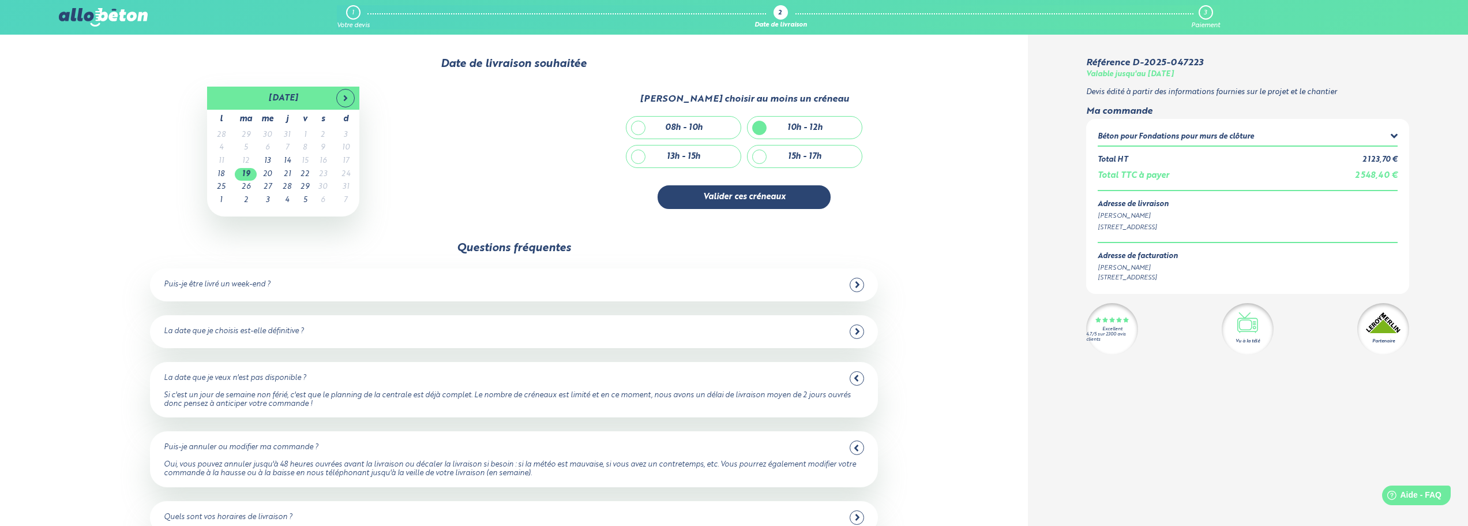
click at [1208, 12] on div "3" at bounding box center [1206, 12] width 14 height 14
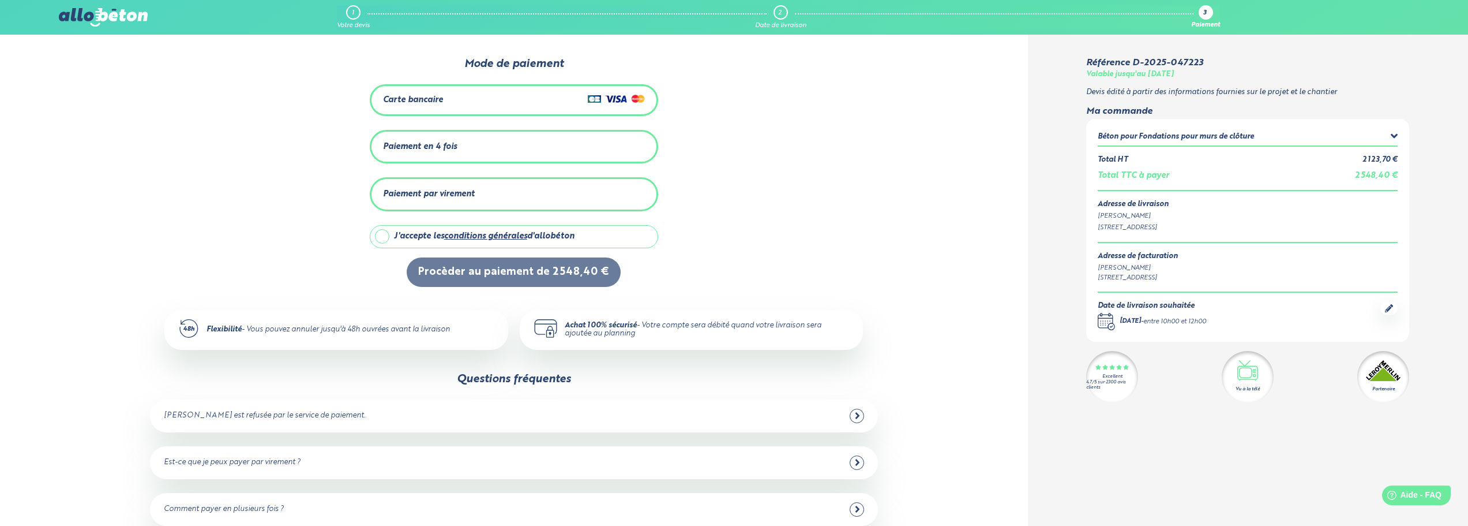
click at [377, 233] on label "J'accepte les conditions générales d'allobéton" at bounding box center [514, 236] width 288 height 23
checkbox input "true"
click at [474, 103] on div "Carte bancaire" at bounding box center [514, 100] width 262 height 17
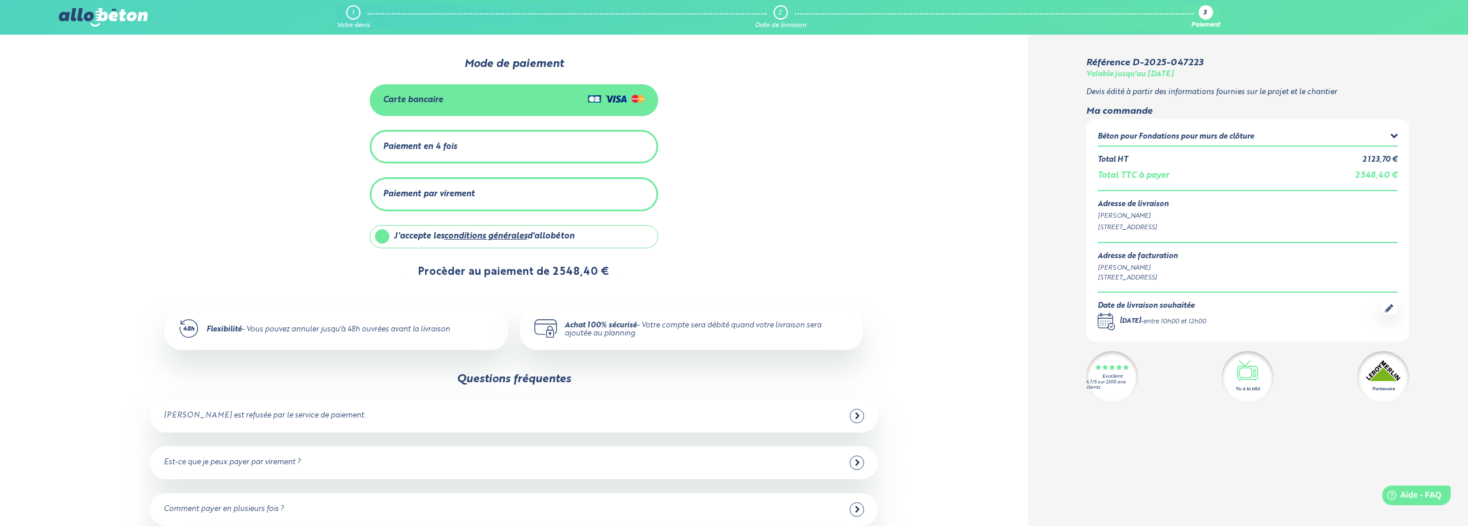
click at [512, 271] on button "Procèder au paiement de 2 548,40 €" at bounding box center [514, 271] width 214 height 29
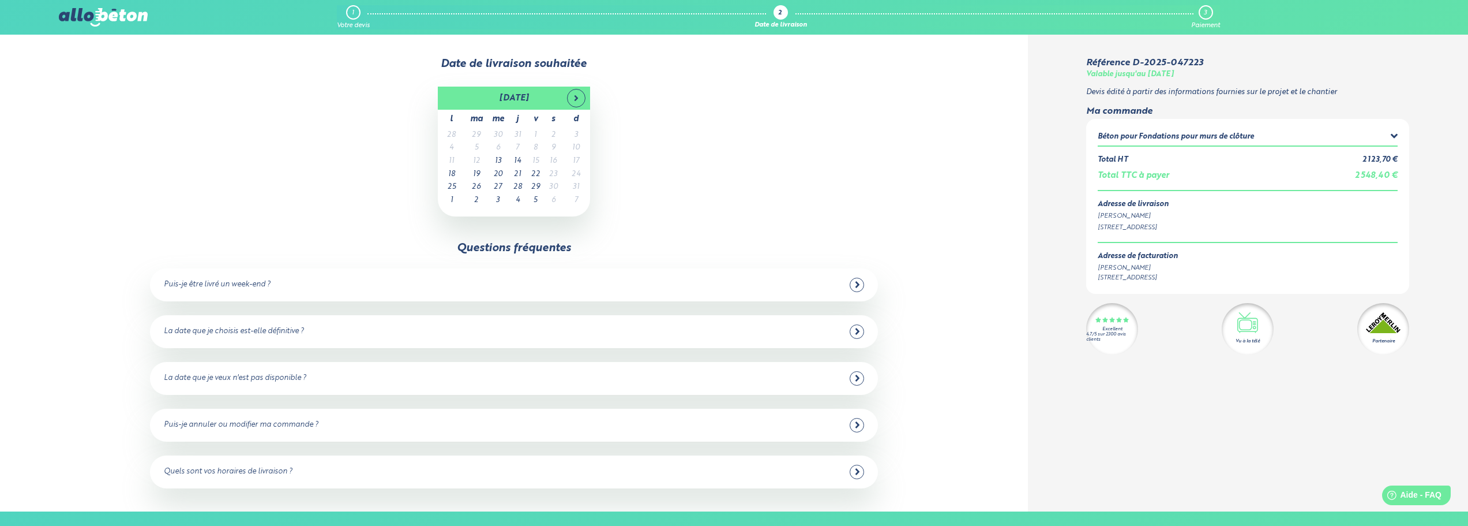
click at [357, 12] on div "1" at bounding box center [353, 12] width 14 height 14
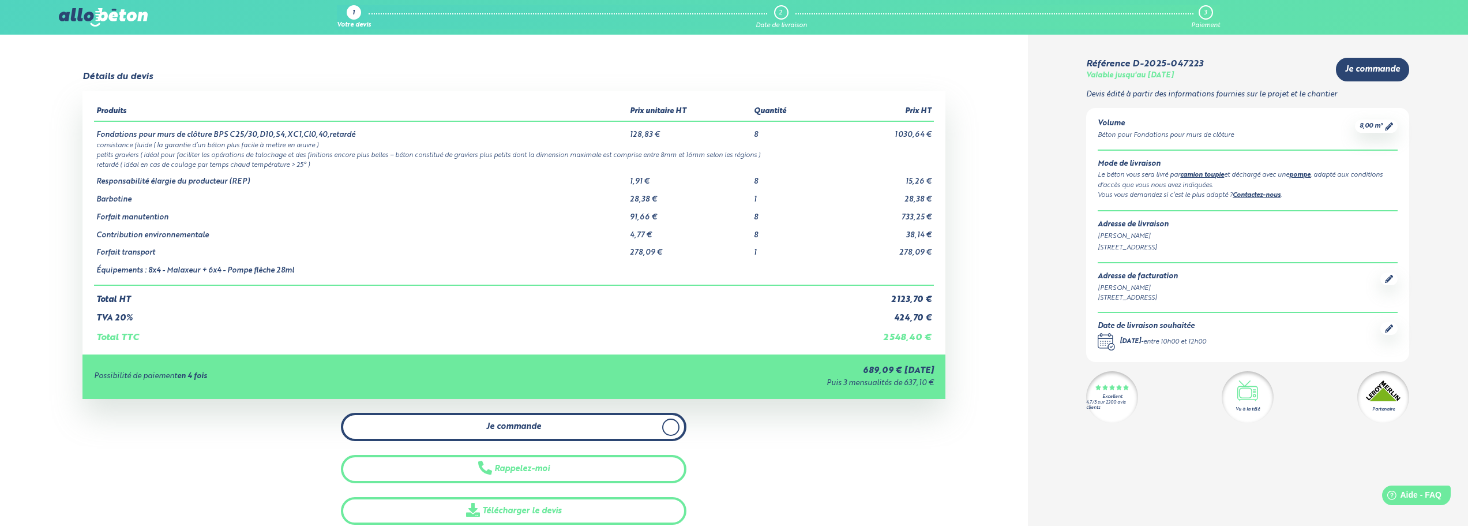
click at [535, 426] on span "Je commande" at bounding box center [513, 427] width 55 height 10
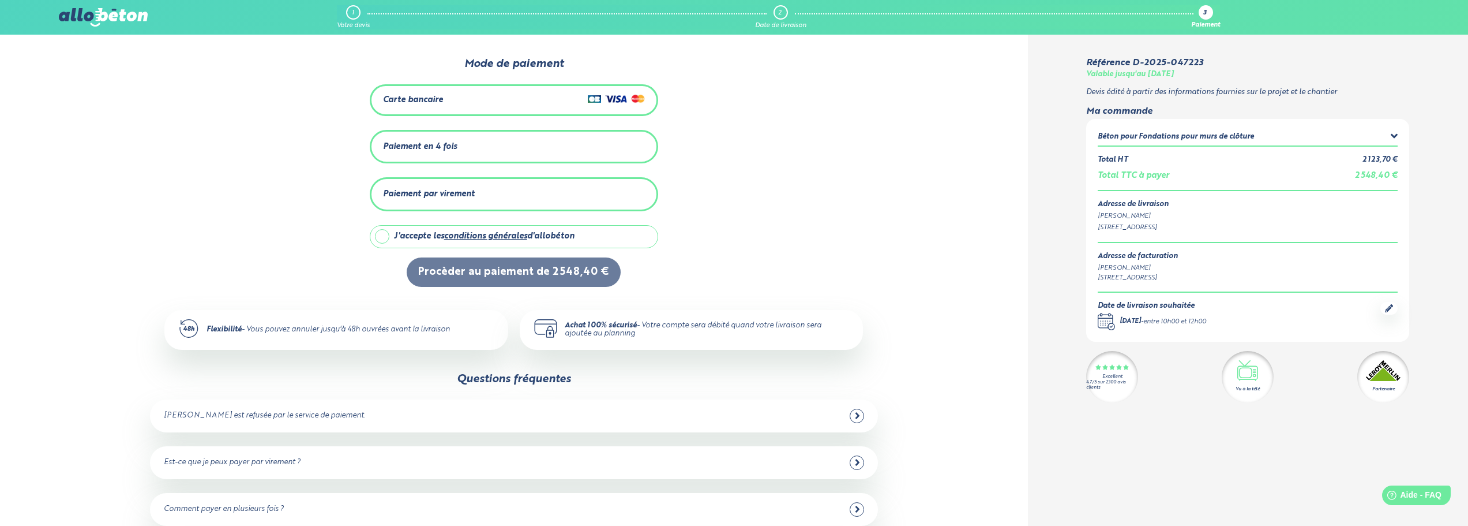
click at [466, 192] on div "Paiement par virement" at bounding box center [429, 194] width 92 height 10
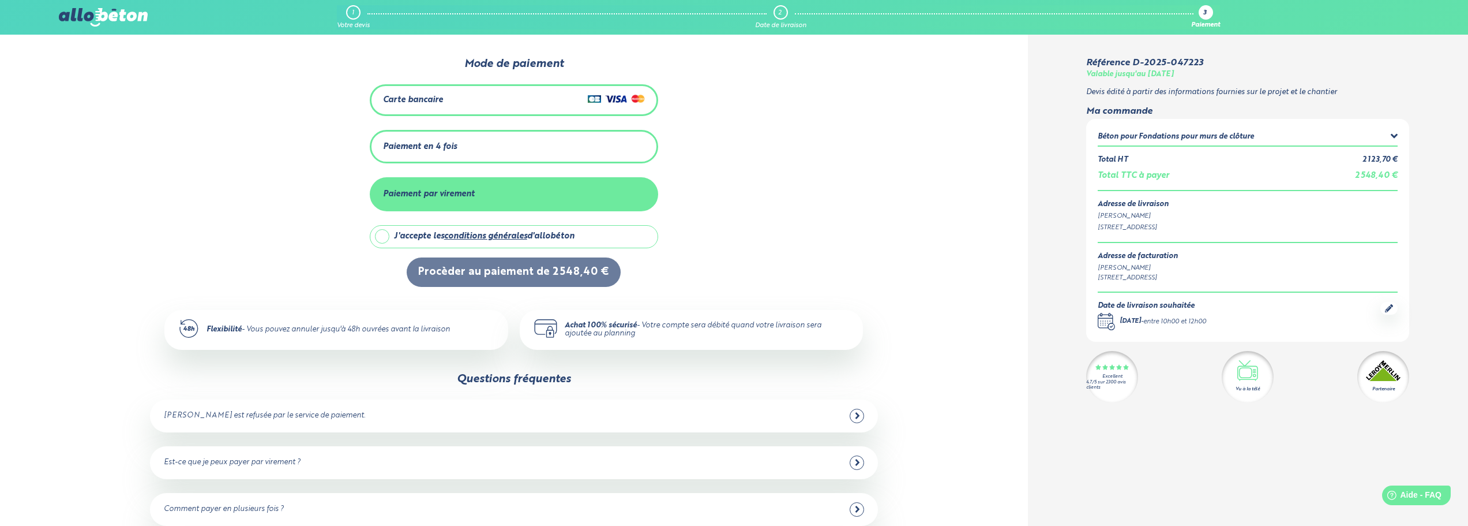
click at [383, 232] on label "J'accepte les conditions générales d'allobéton" at bounding box center [514, 236] width 288 height 23
checkbox input "true"
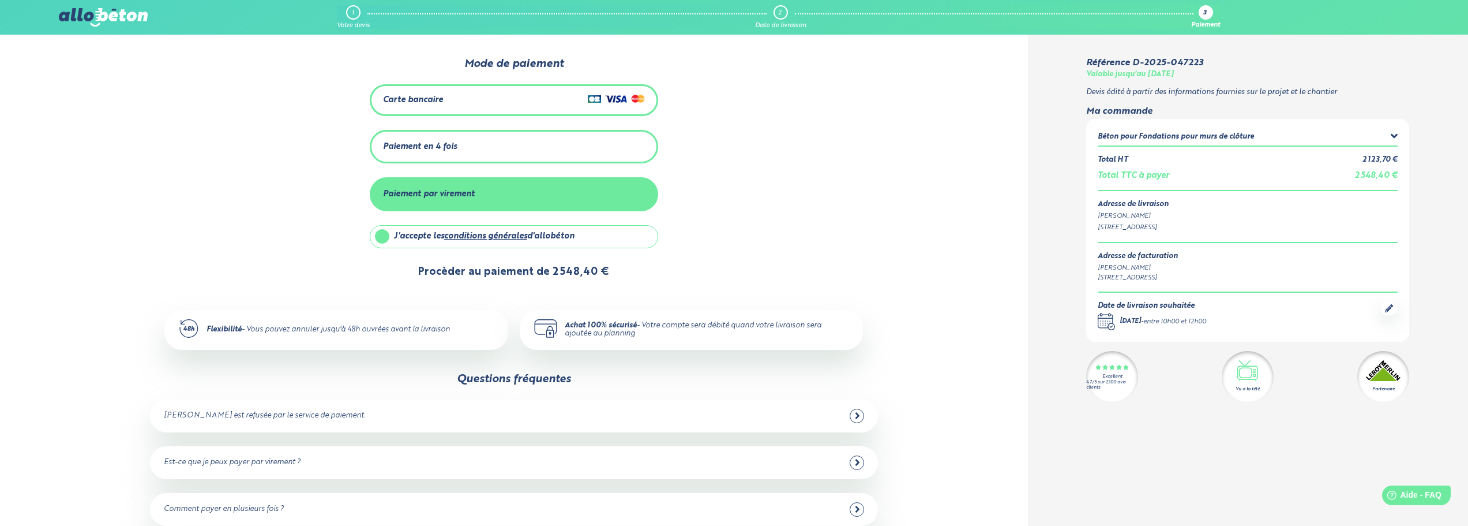
click at [480, 271] on button "Procèder au paiement de 2 548,40 €" at bounding box center [514, 271] width 214 height 29
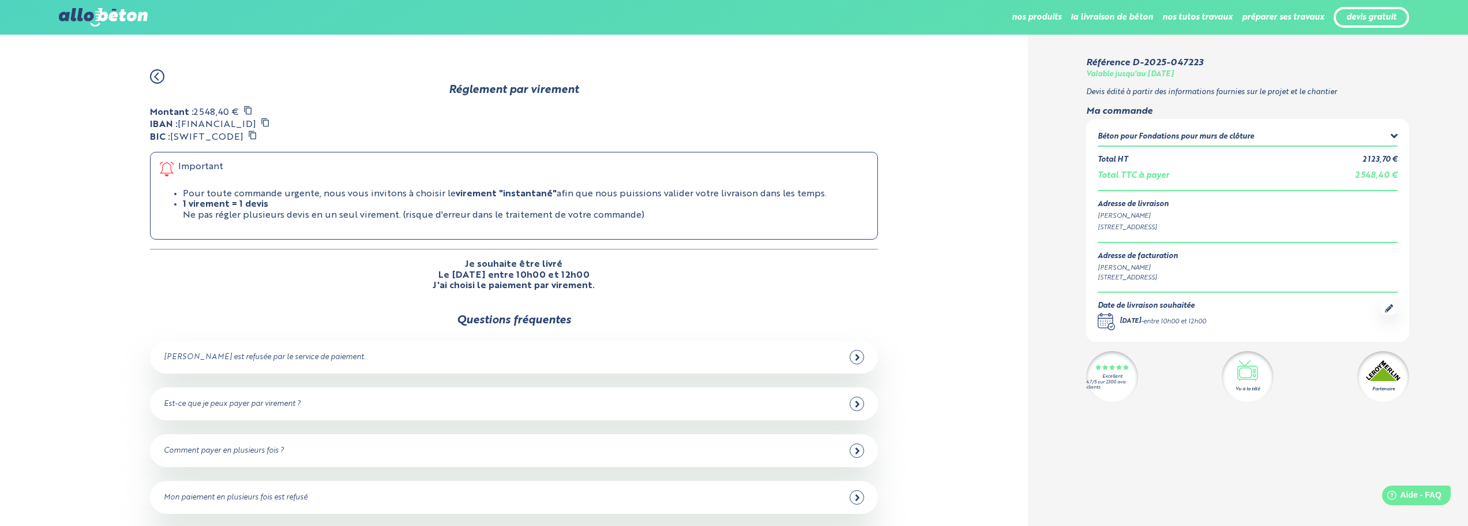
click at [248, 106] on icon at bounding box center [248, 110] width 8 height 9
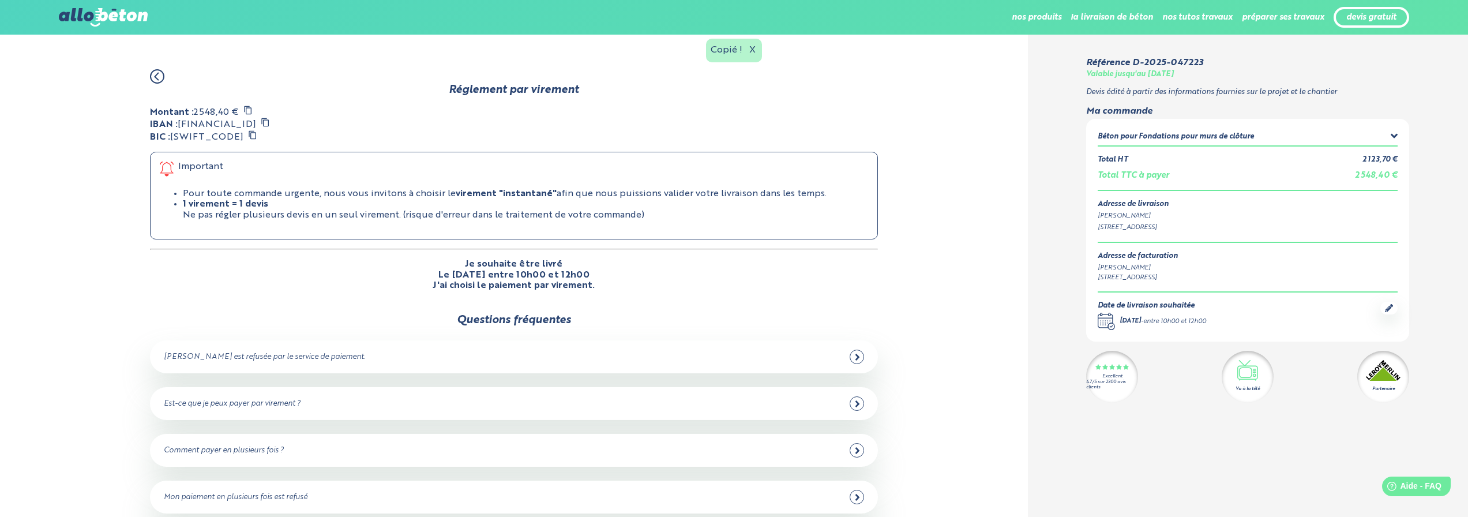
click at [729, 51] on div "Copié ! X" at bounding box center [733, 51] width 55 height 24
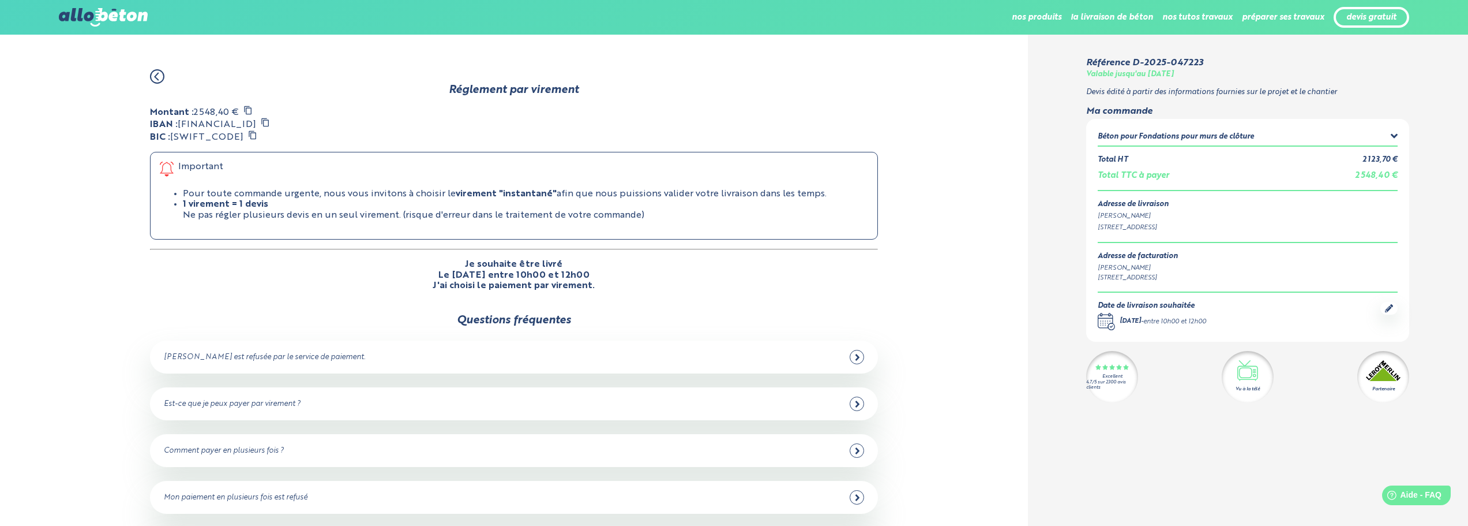
click at [860, 355] on div at bounding box center [857, 357] width 14 height 14
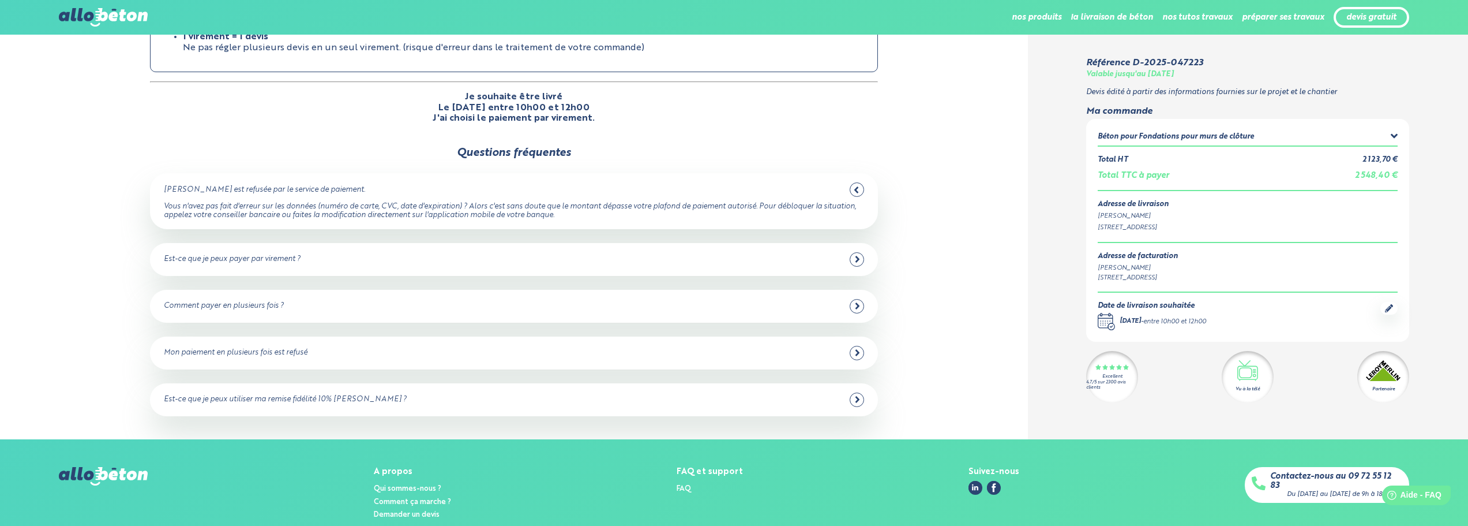
scroll to position [173, 0]
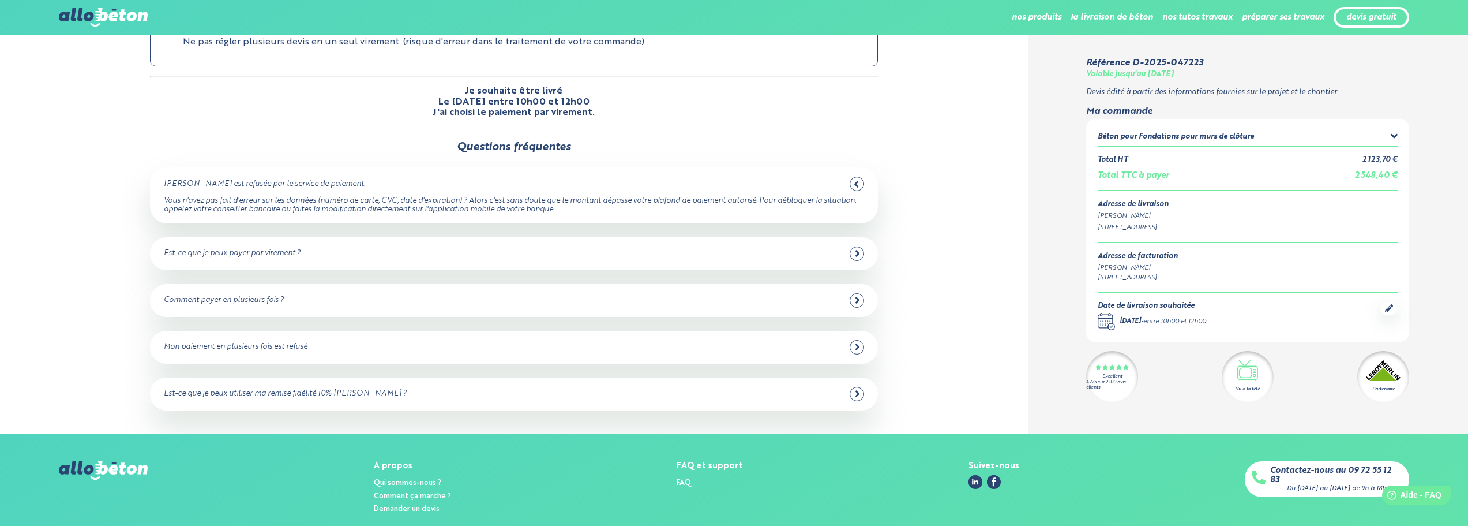
click at [846, 252] on div "Est-ce que je peux payer par virement ?" at bounding box center [514, 253] width 700 height 14
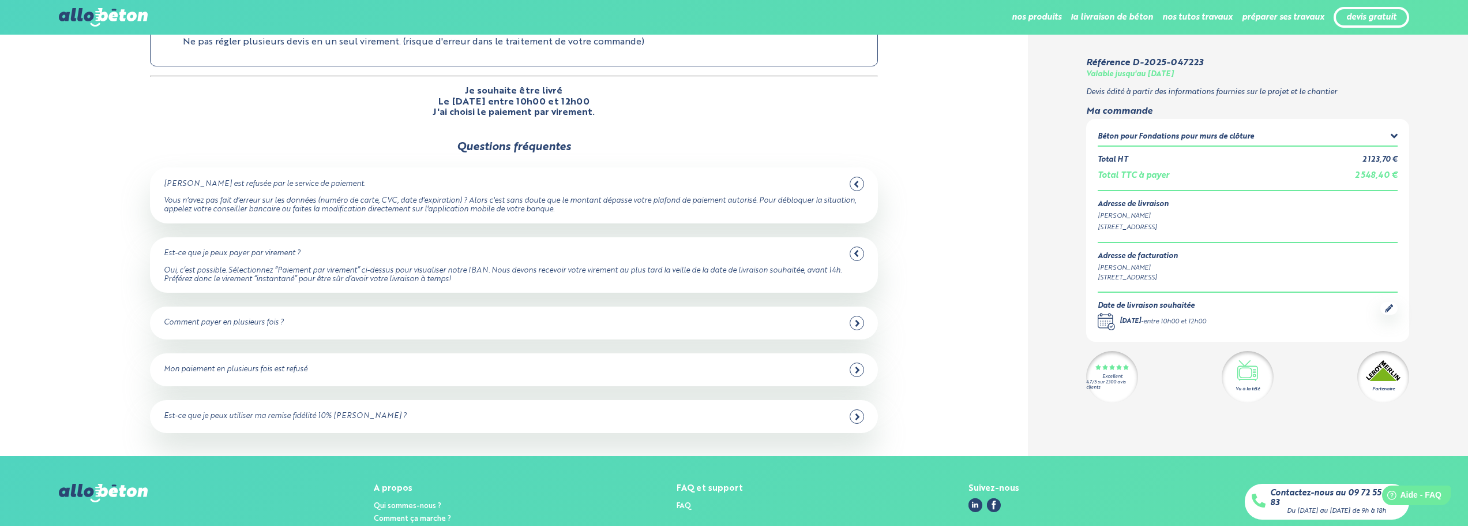
click at [605, 366] on div "Mon paiement en plusieurs fois est refusé" at bounding box center [514, 369] width 700 height 14
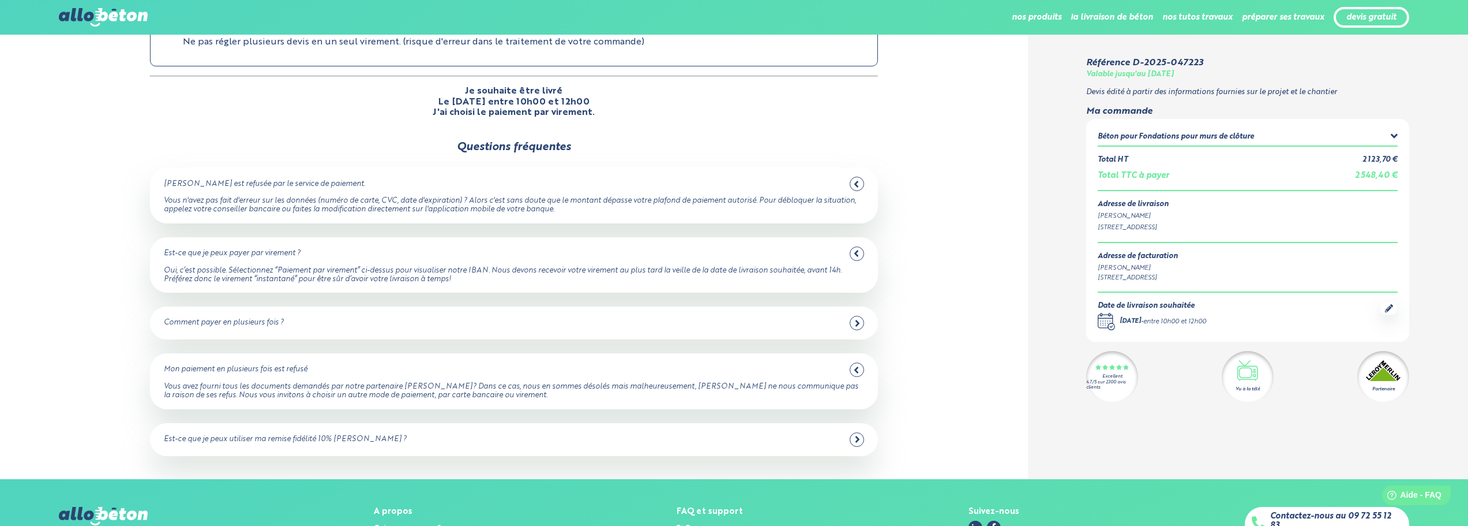
click at [605, 365] on div "Mon paiement en plusieurs fois est refusé" at bounding box center [514, 369] width 700 height 14
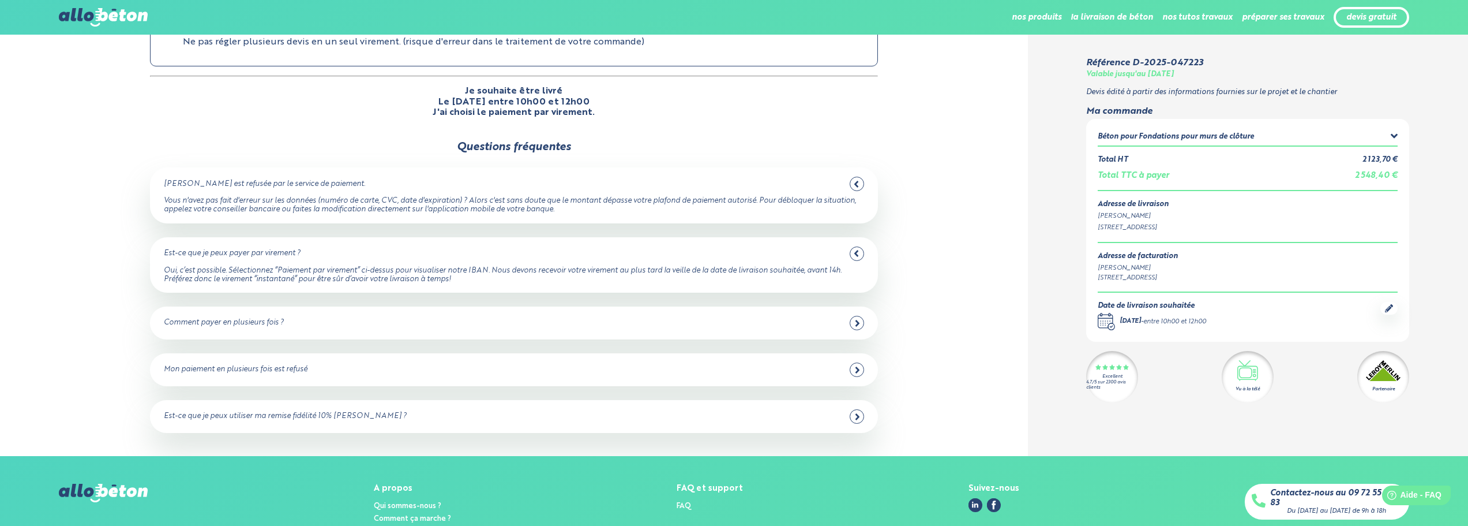
click at [596, 418] on div "Est-ce que je peux utiliser ma remise fidélité 10% [PERSON_NAME] ?" at bounding box center [514, 416] width 700 height 14
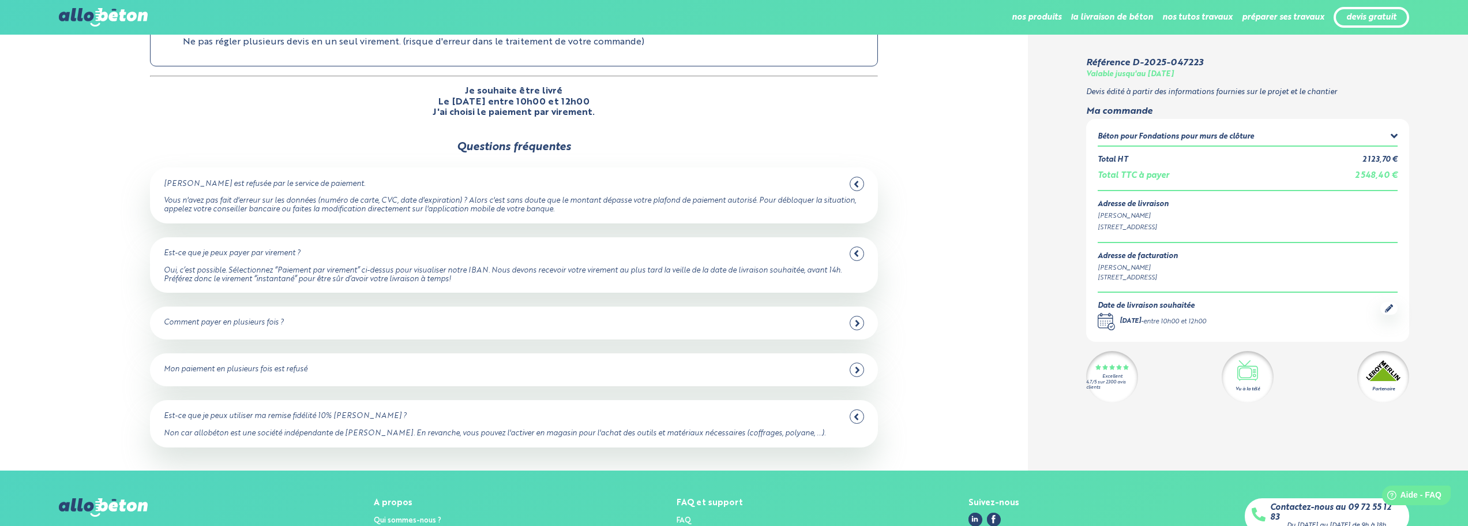
click at [593, 409] on div "Est-ce que je peux utiliser ma remise fidélité 10% [PERSON_NAME] ?" at bounding box center [514, 416] width 700 height 14
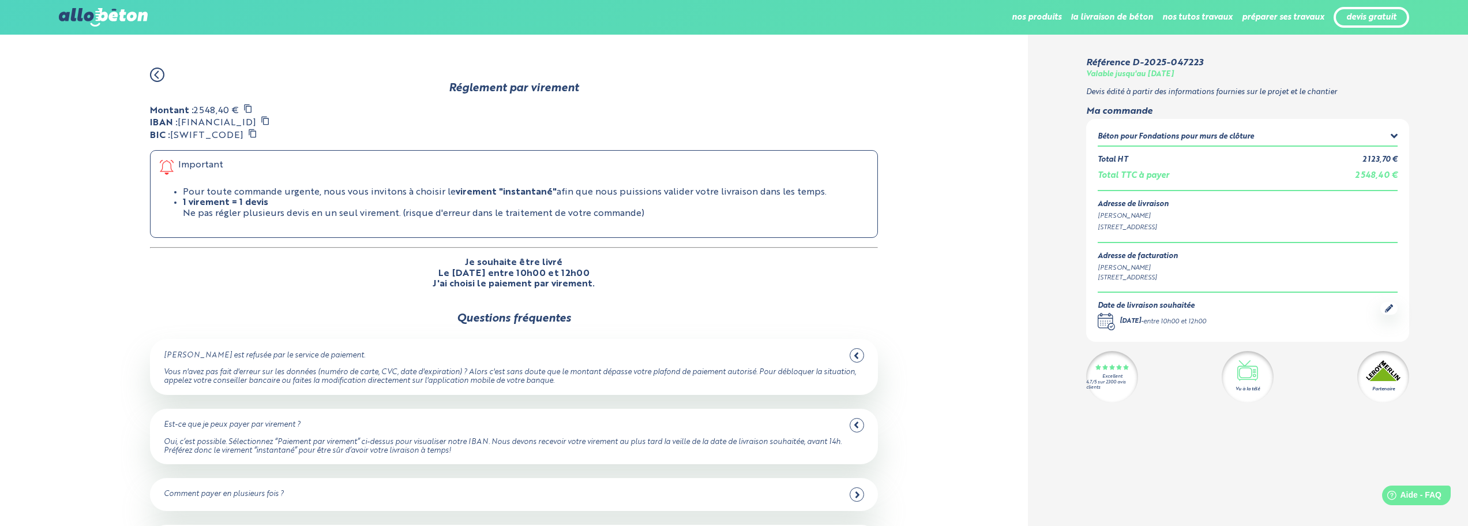
scroll to position [0, 0]
